Goal: Navigation & Orientation: Find specific page/section

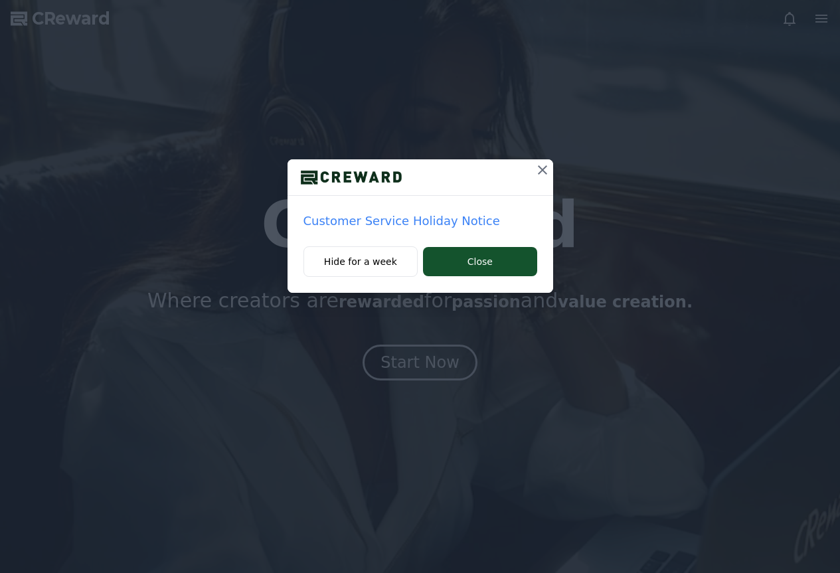
click at [540, 167] on icon at bounding box center [542, 170] width 16 height 16
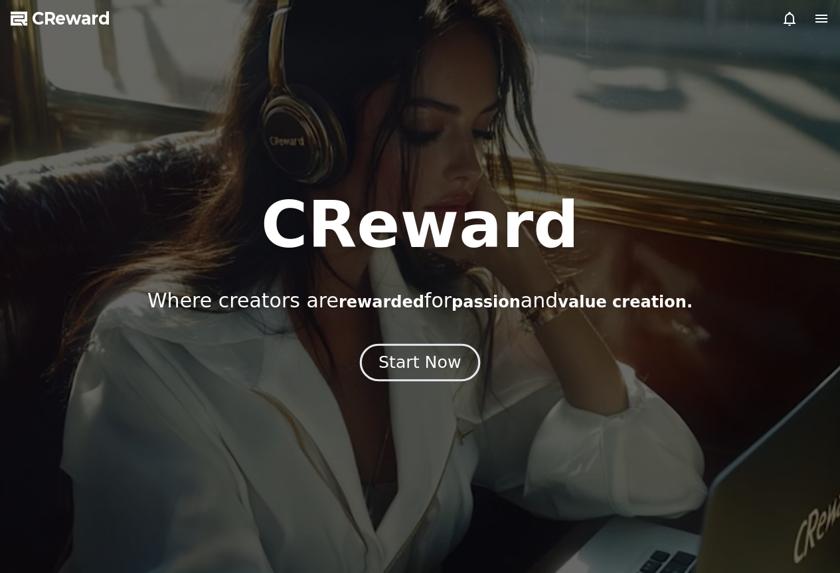
click at [448, 358] on div "Start Now" at bounding box center [419, 362] width 82 height 23
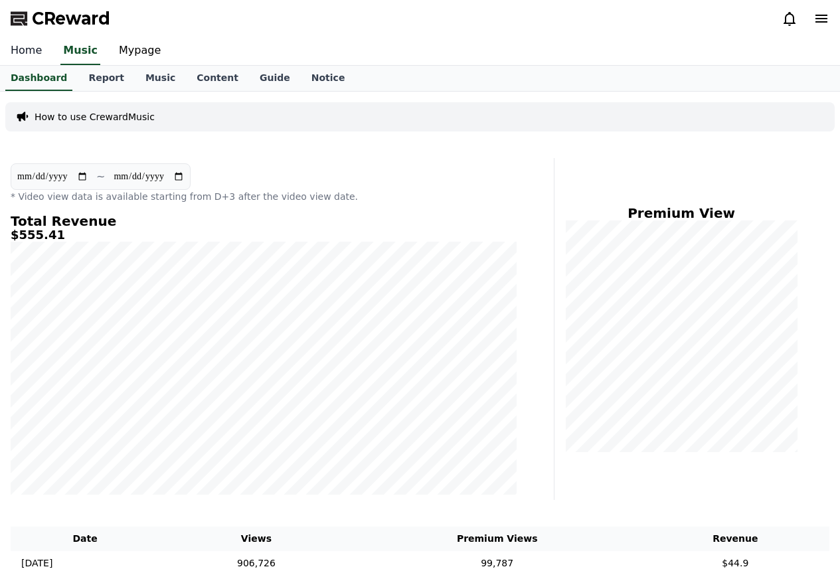
click at [26, 57] on link "Home" at bounding box center [26, 51] width 52 height 28
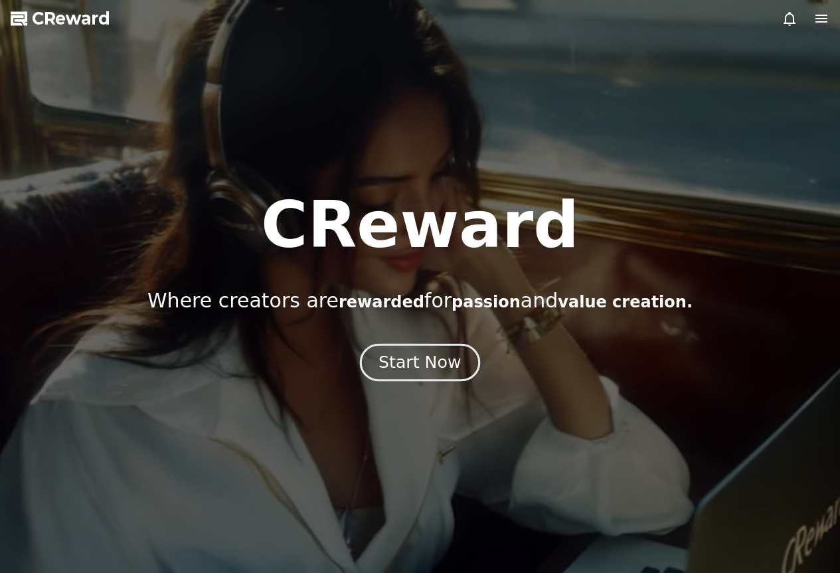
click at [406, 370] on div "Start Now" at bounding box center [419, 362] width 82 height 23
